Goal: Task Accomplishment & Management: Manage account settings

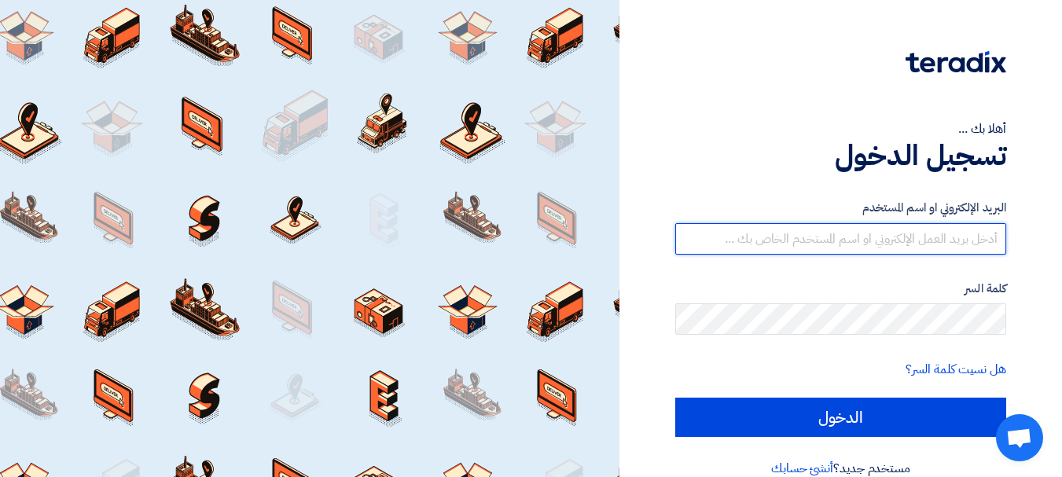
type input "[EMAIL_ADDRESS][DOMAIN_NAME]"
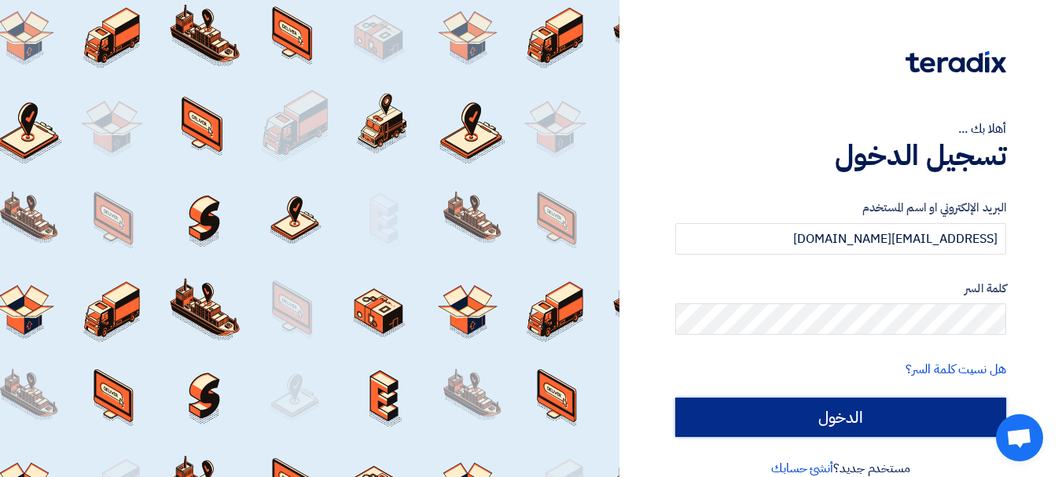
click at [826, 417] on input "الدخول" at bounding box center [840, 417] width 331 height 39
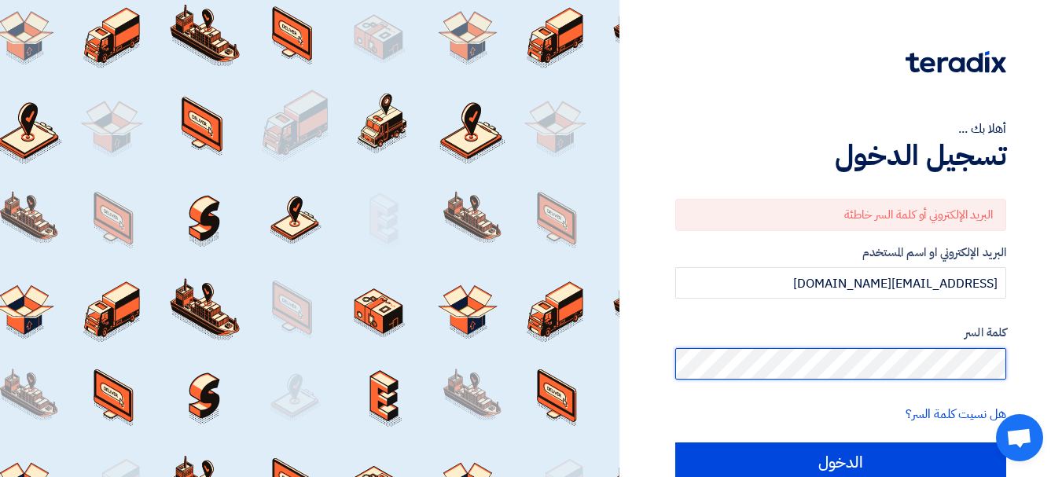
scroll to position [22, 0]
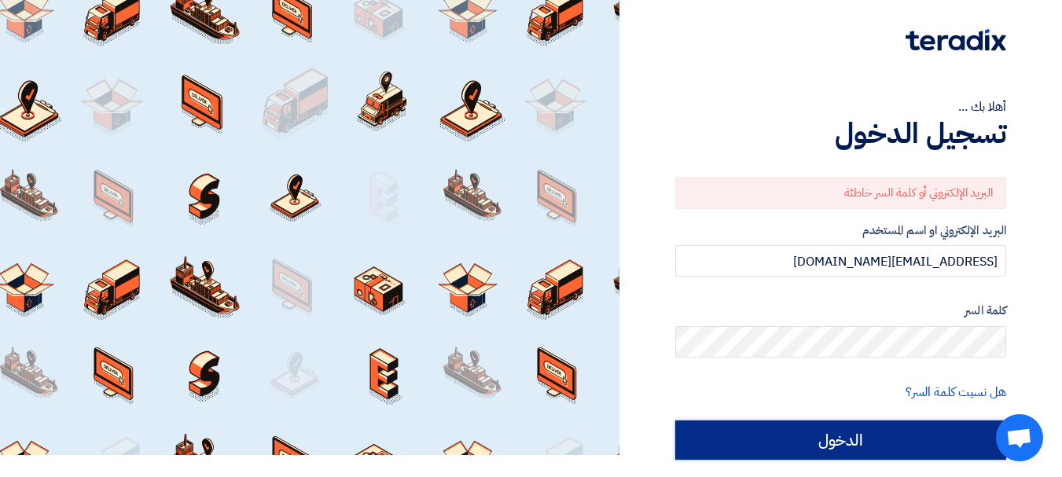
click at [866, 430] on input "الدخول" at bounding box center [840, 439] width 331 height 39
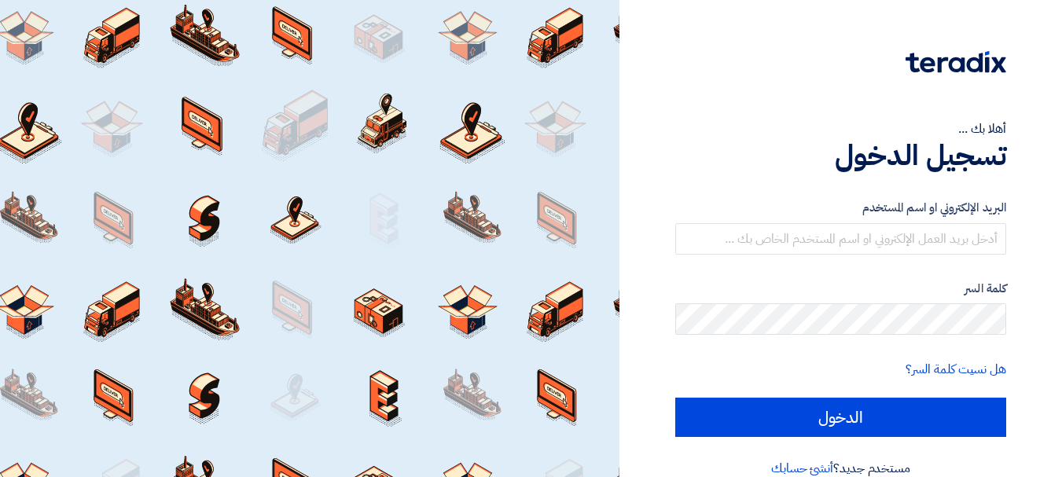
scroll to position [22, 0]
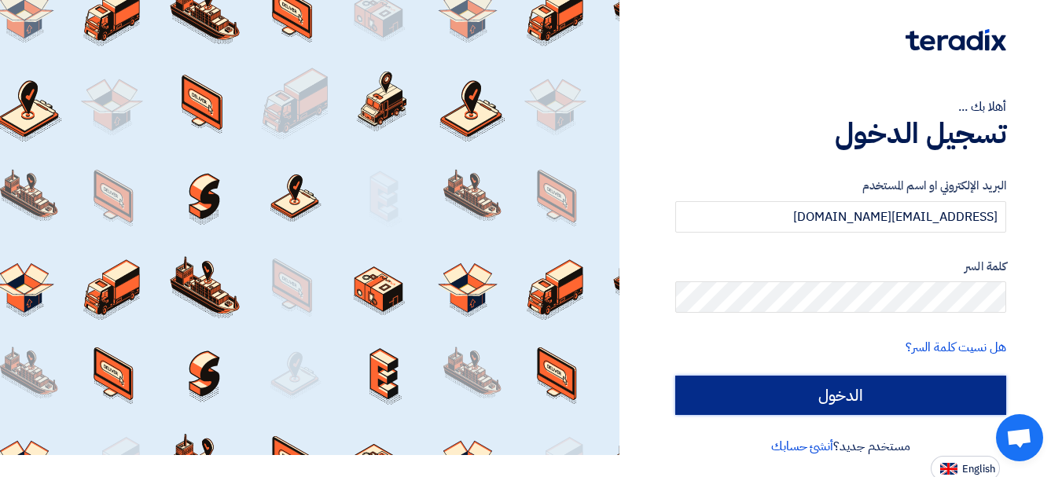
click at [798, 386] on input "الدخول" at bounding box center [840, 395] width 331 height 39
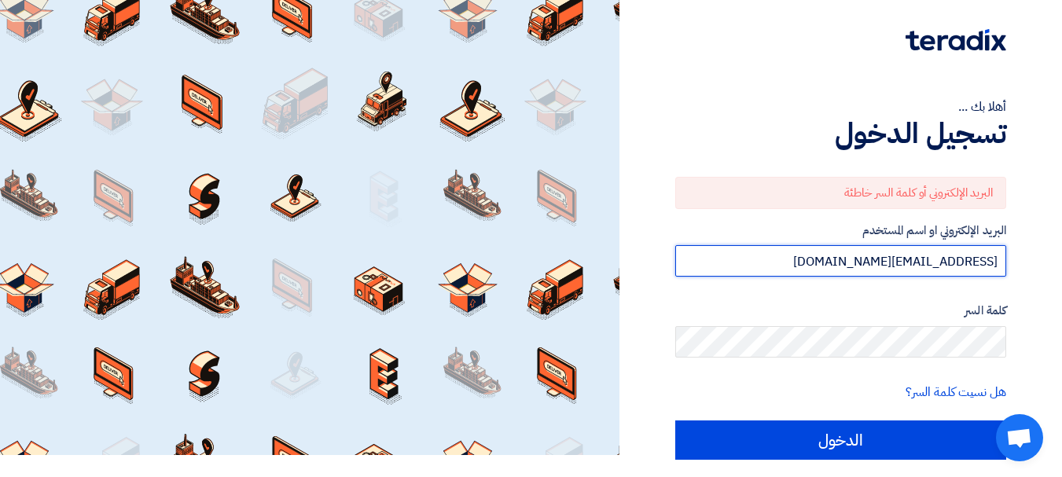
click at [869, 264] on input "[EMAIL_ADDRESS][DOMAIN_NAME]" at bounding box center [840, 260] width 331 height 31
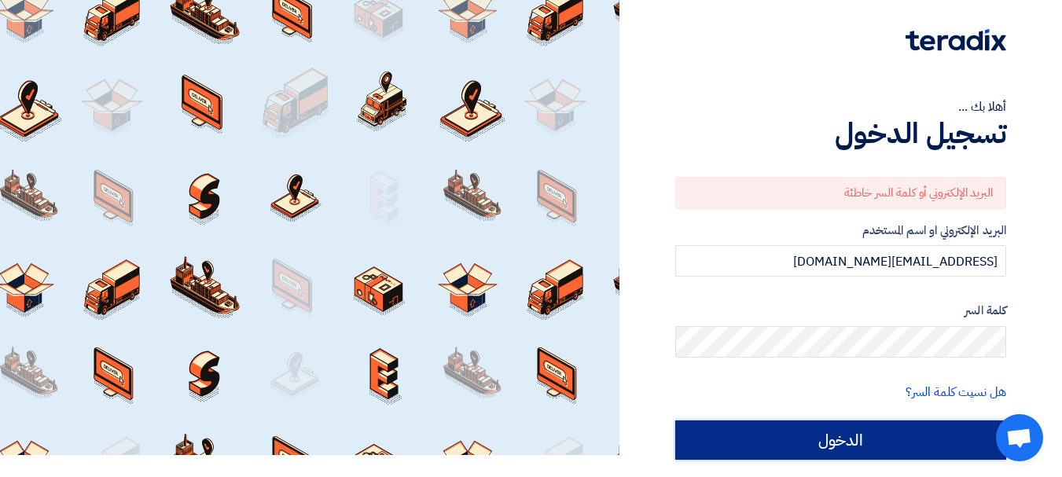
click at [926, 421] on input "الدخول" at bounding box center [840, 439] width 331 height 39
click at [880, 430] on input "الدخول" at bounding box center [840, 439] width 331 height 39
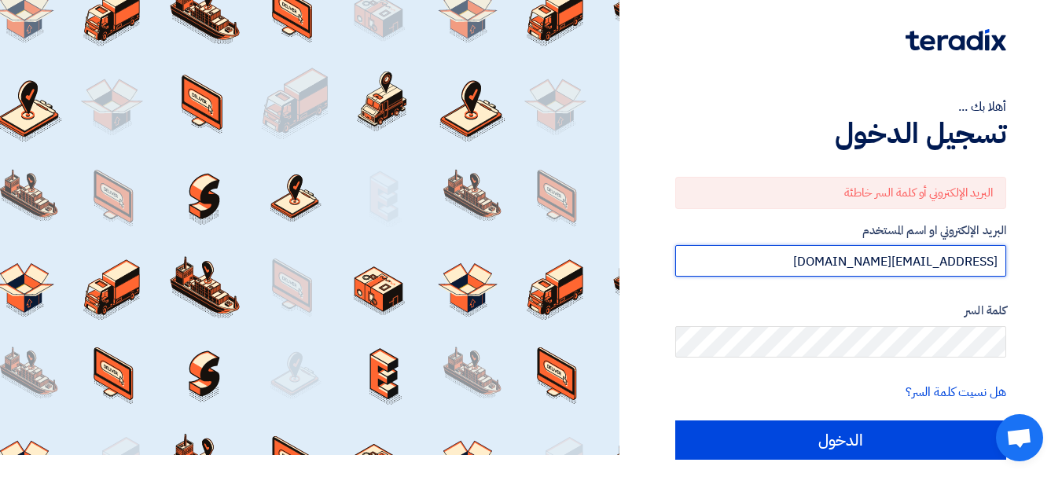
click at [871, 260] on input "[EMAIL_ADDRESS][DOMAIN_NAME]" at bounding box center [840, 260] width 331 height 31
type input "[EMAIL_ADDRESS][DOMAIN_NAME]"
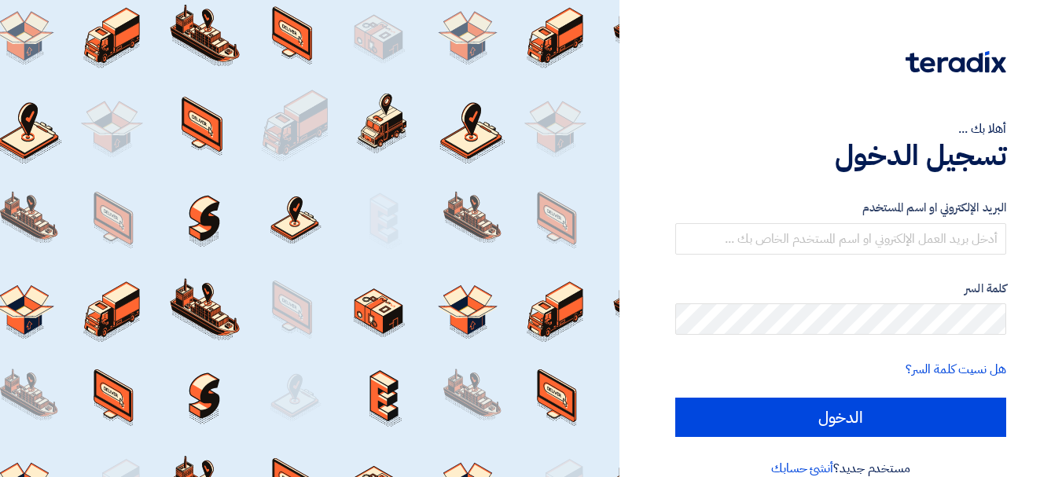
scroll to position [22, 0]
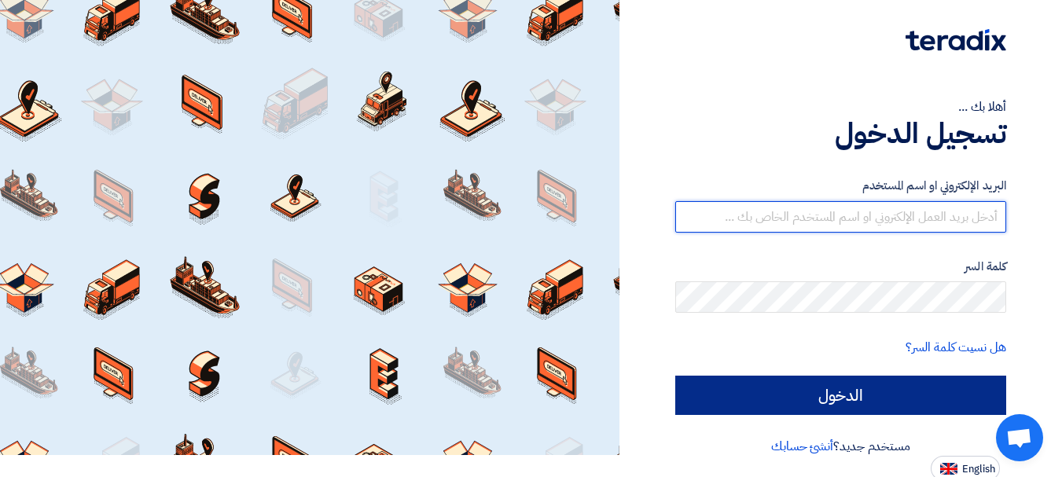
type input "[EMAIL_ADDRESS][DOMAIN_NAME]"
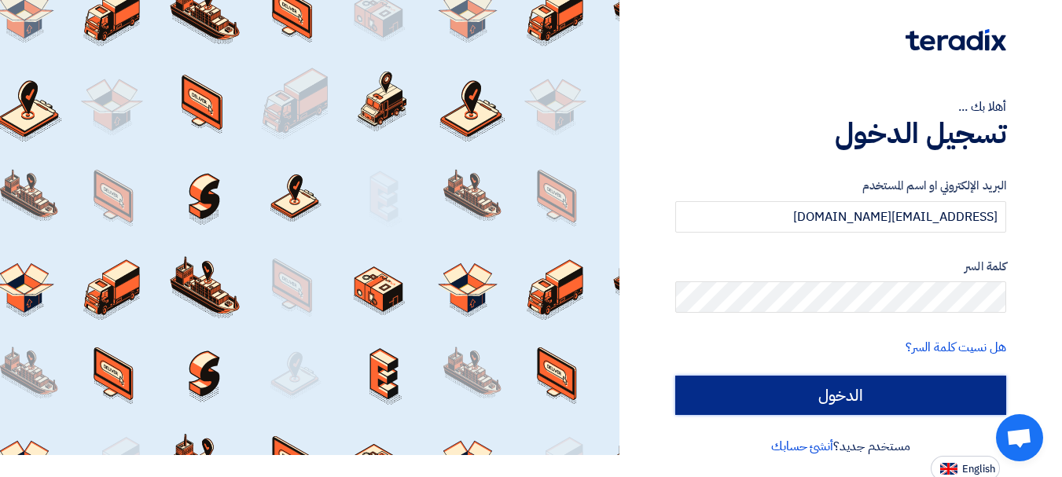
click at [855, 381] on input "الدخول" at bounding box center [840, 395] width 331 height 39
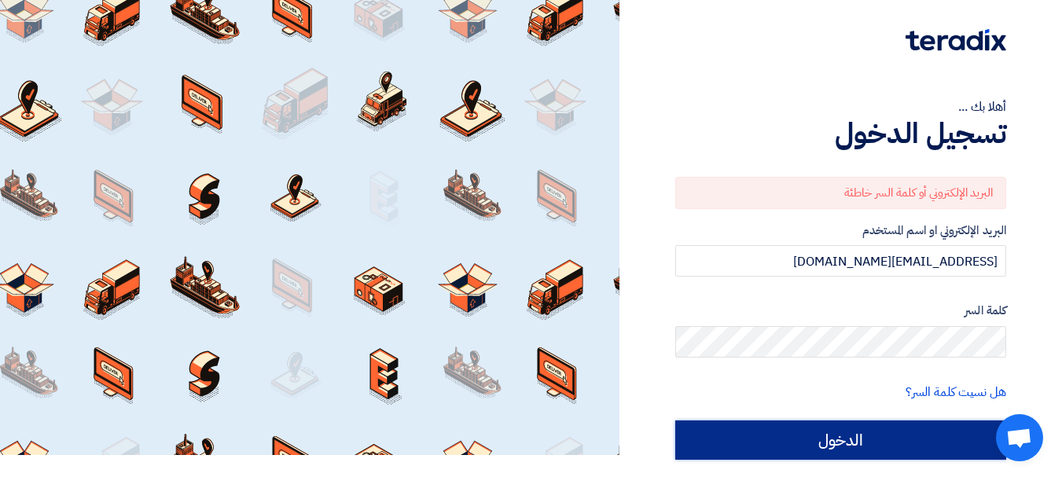
click at [911, 450] on input "الدخول" at bounding box center [840, 439] width 331 height 39
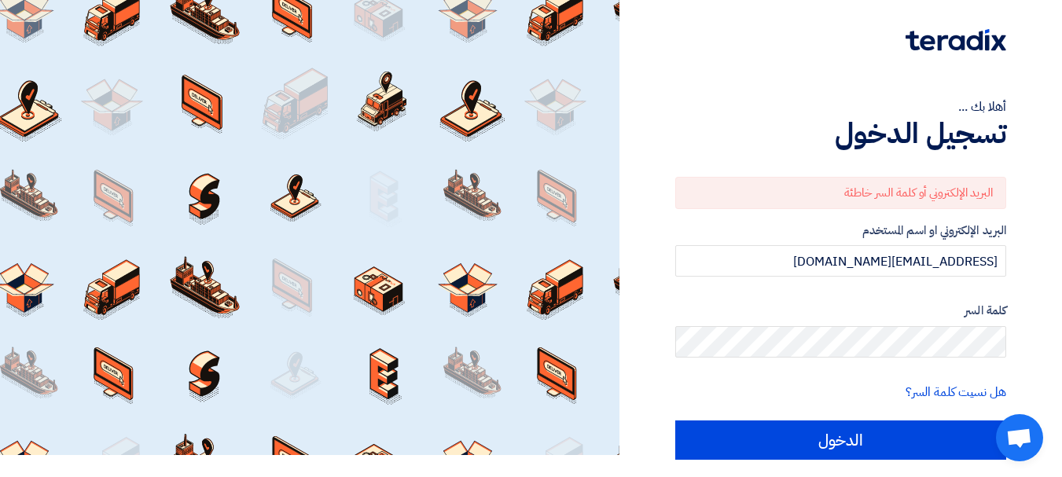
click at [1044, 299] on div "أهلا بك ... تسجيل الدخول البريد الإلكتروني أو كلمة السر خاطئة البريد الإلكتروني…" at bounding box center [840, 252] width 419 height 548
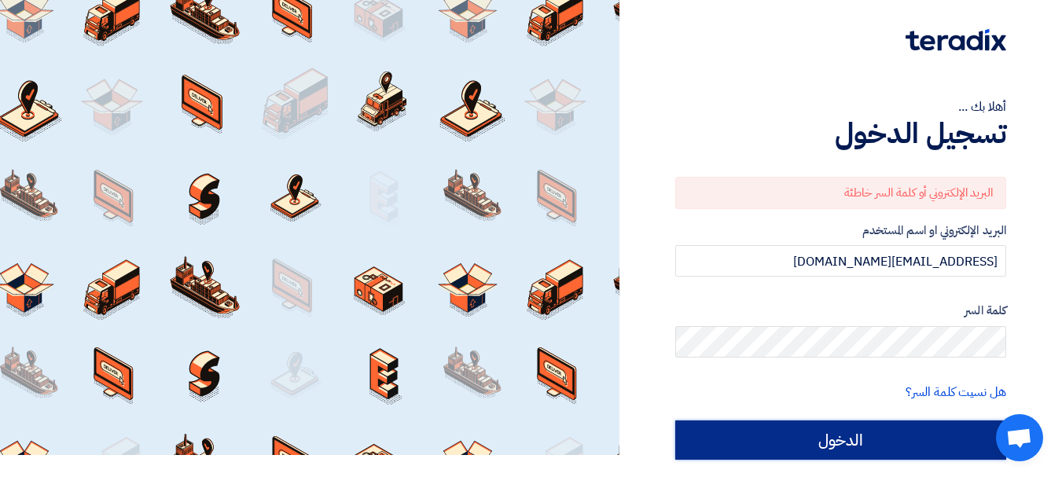
click at [847, 426] on input "الدخول" at bounding box center [840, 439] width 331 height 39
